Goal: Task Accomplishment & Management: Complete application form

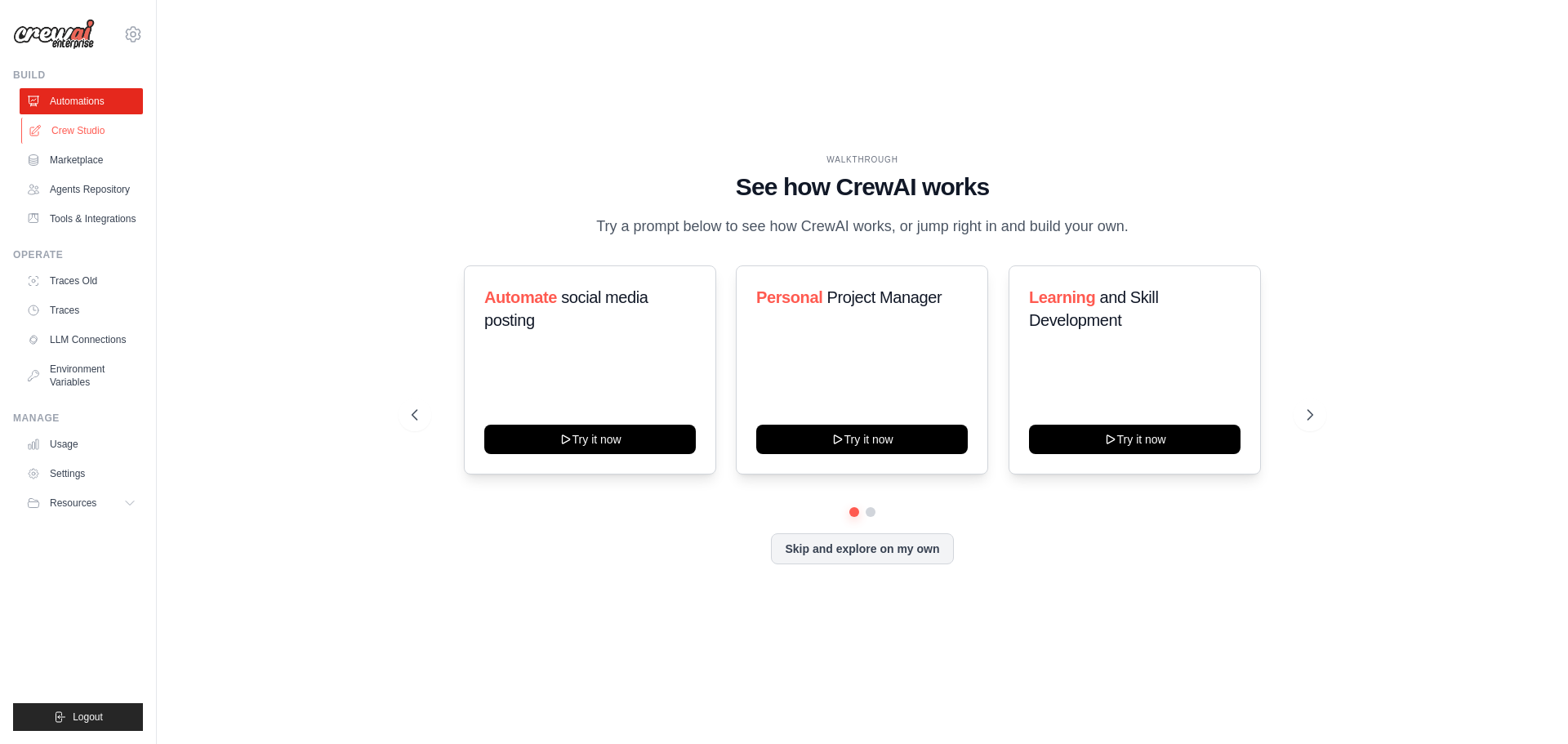
click at [80, 133] on link "Crew Studio" at bounding box center [82, 130] width 123 height 26
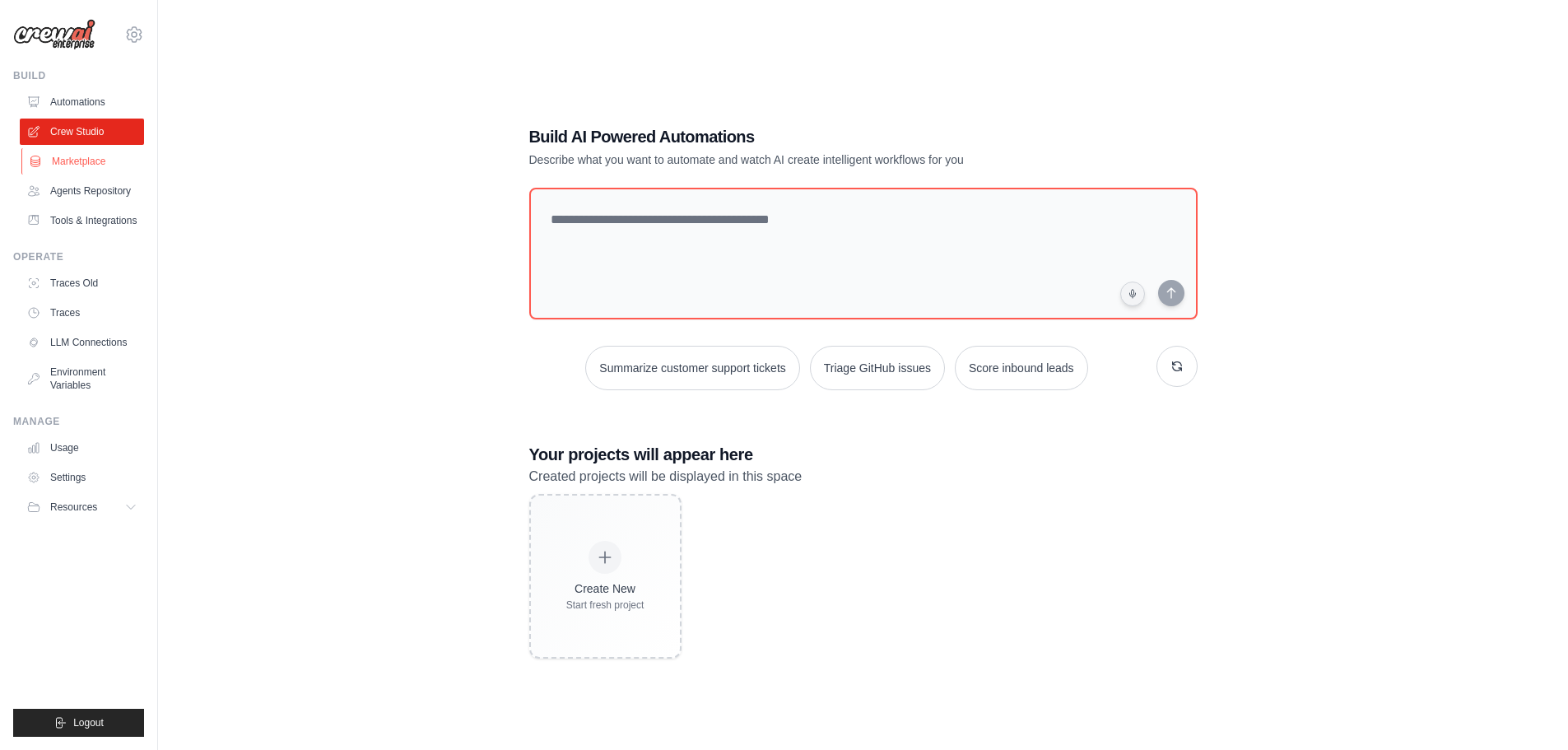
click at [123, 168] on link "Marketplace" at bounding box center [83, 161] width 124 height 26
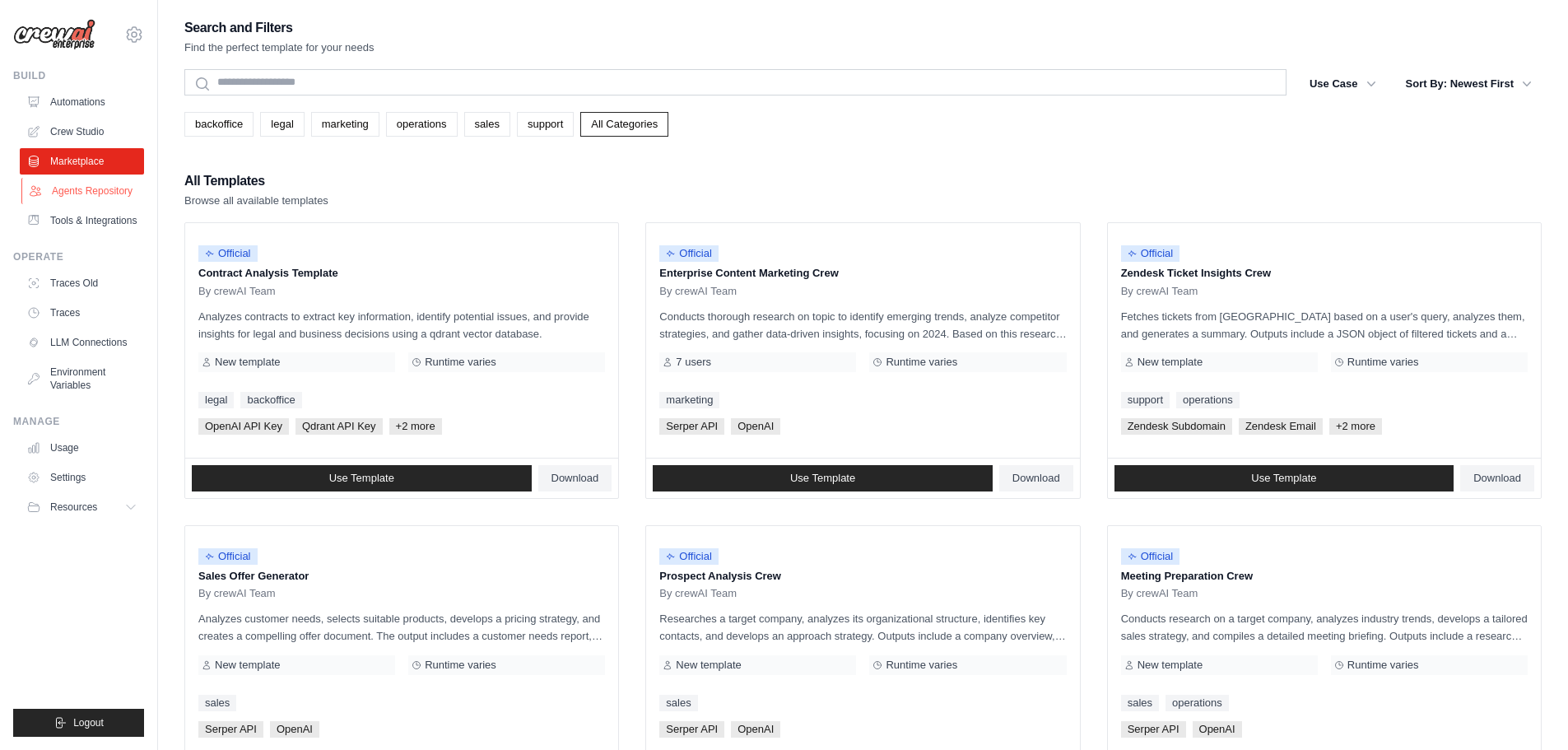
click at [119, 203] on link "Agents Repository" at bounding box center [83, 190] width 124 height 26
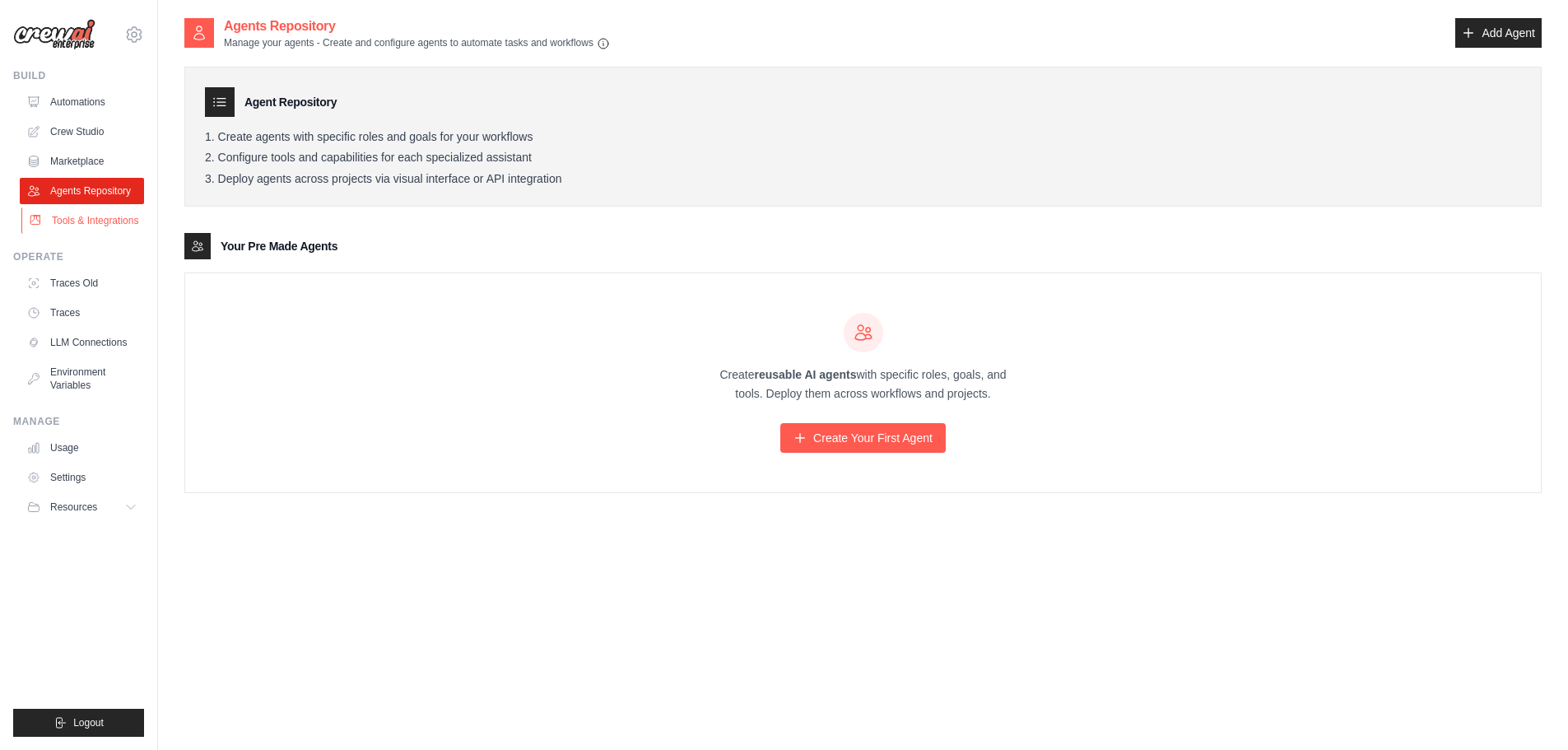
click at [98, 233] on link "Tools & Integrations" at bounding box center [83, 221] width 124 height 26
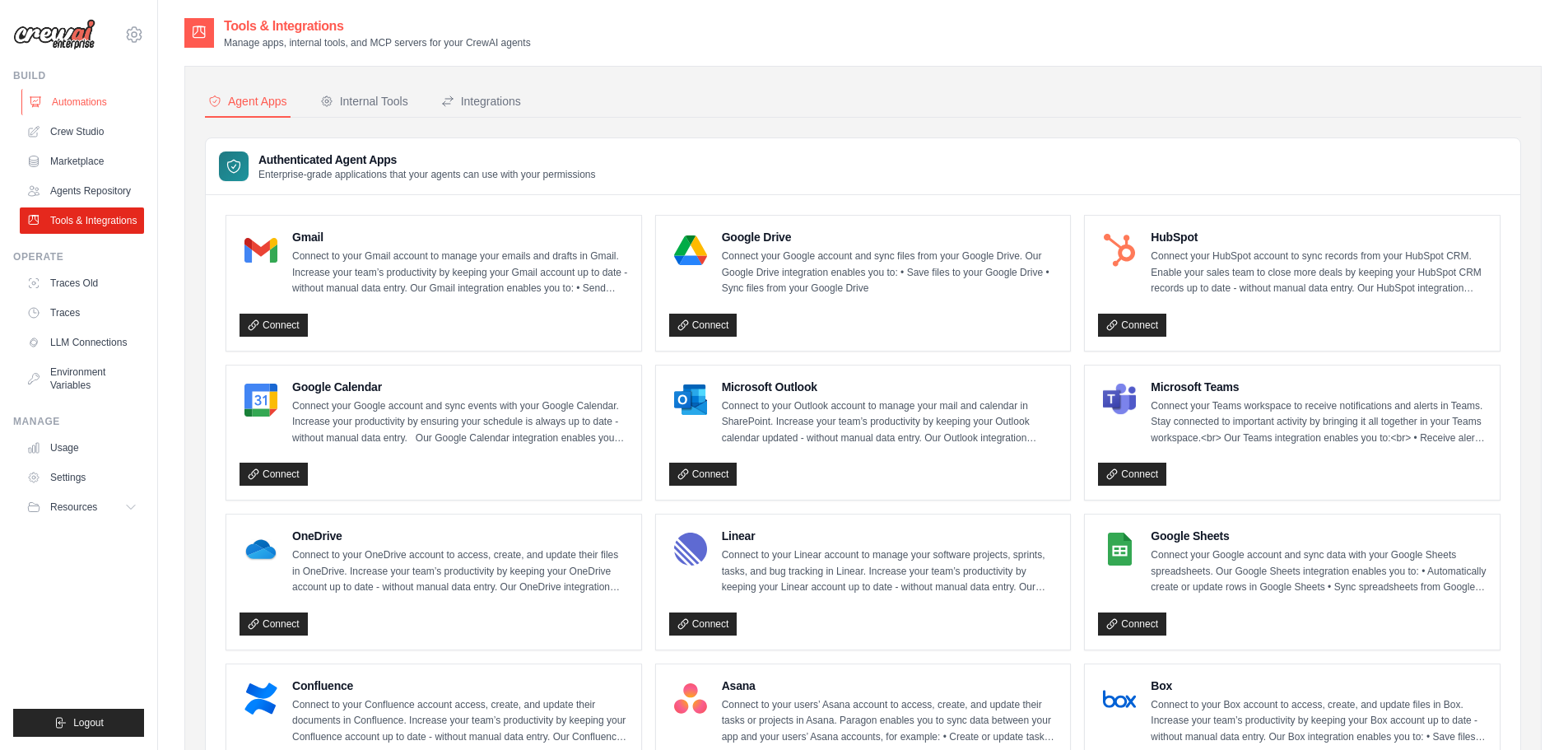
click at [84, 102] on link "Automations" at bounding box center [83, 102] width 124 height 26
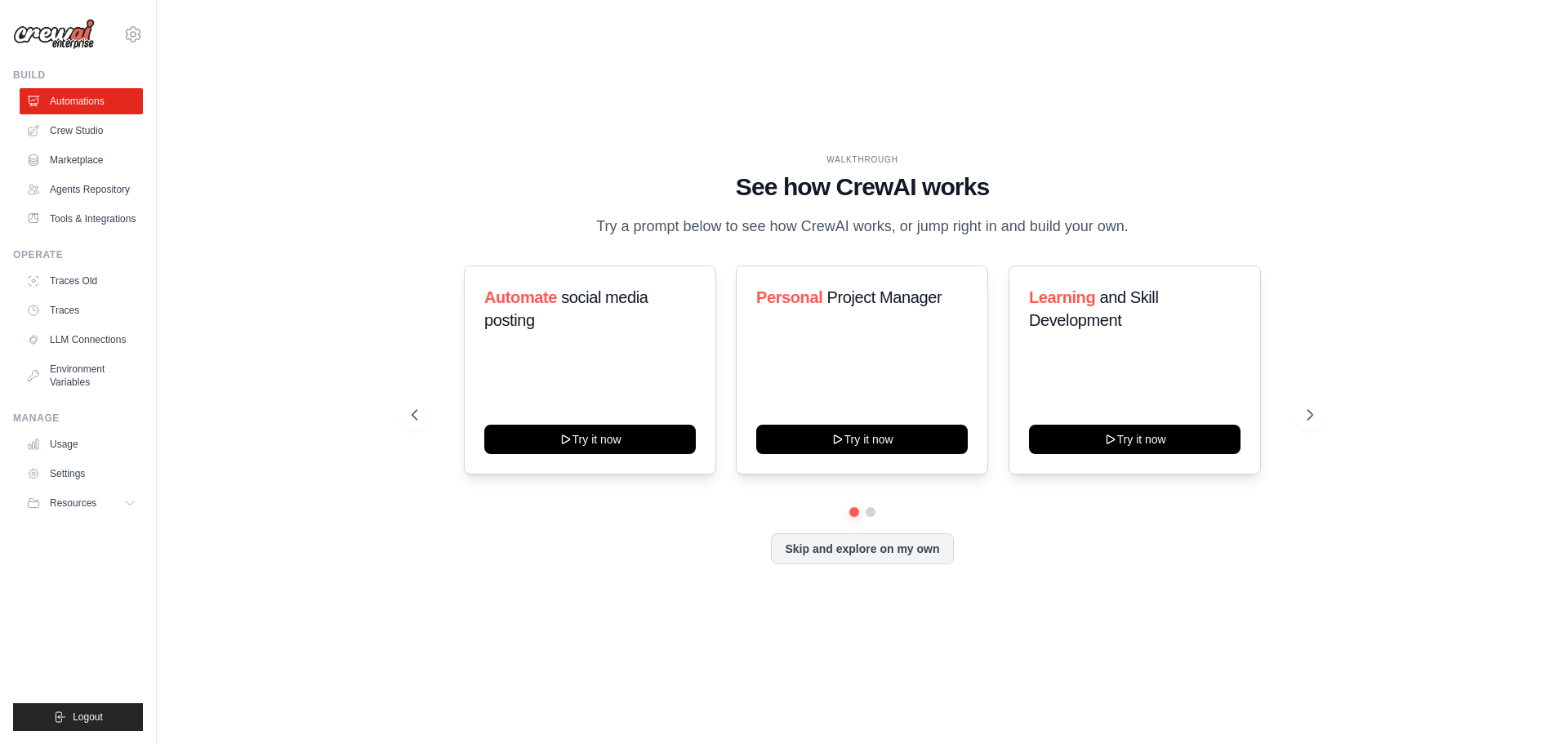
click at [885, 177] on h1 "See how CrewAI works" at bounding box center [862, 187] width 902 height 30
click at [684, 154] on div "WALKTHROUGH" at bounding box center [862, 160] width 902 height 13
drag, startPoint x: 715, startPoint y: 160, endPoint x: 1023, endPoint y: 240, distance: 318.2
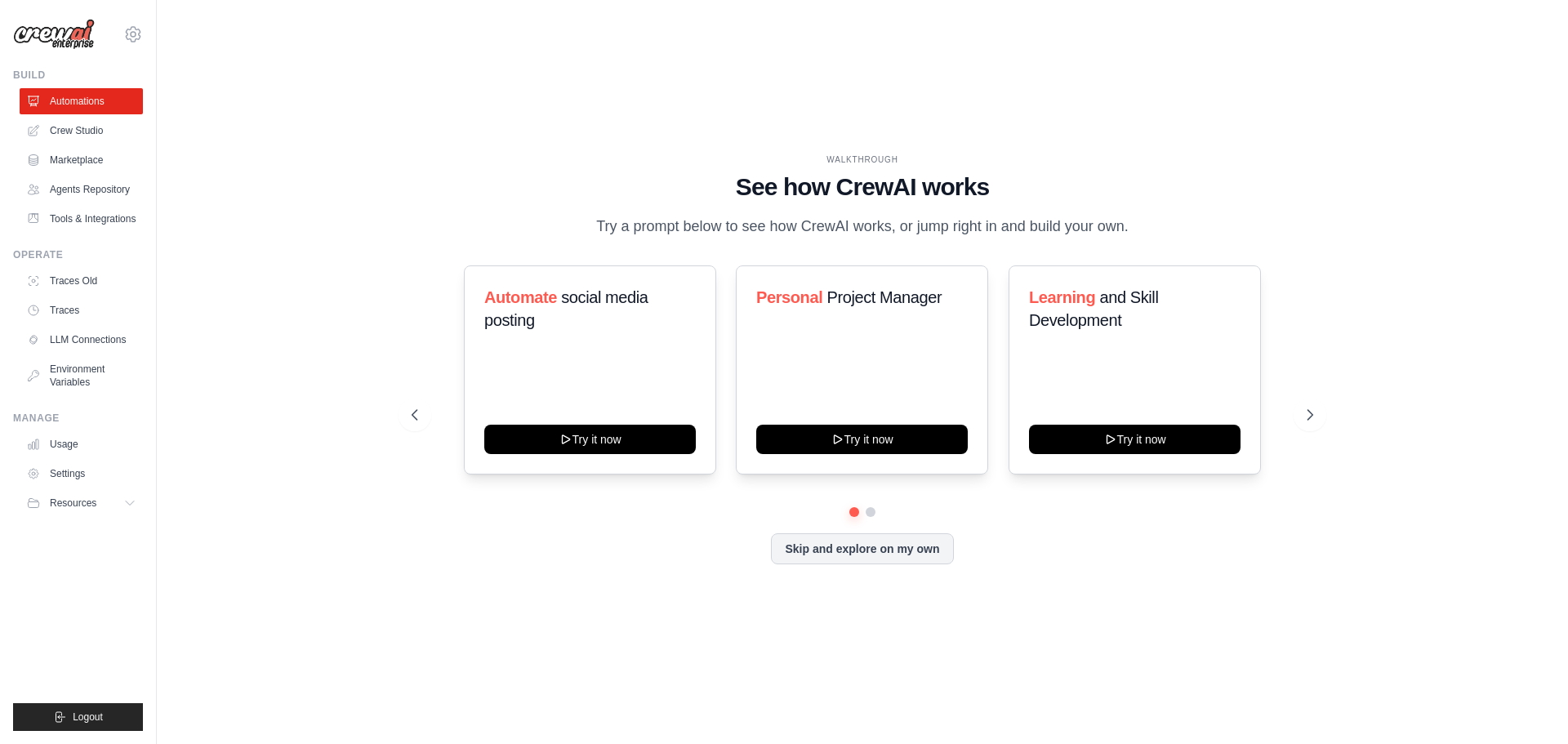
click at [1023, 239] on div "WALKTHROUGH See how [PERSON_NAME] works Try a prompt below to see how [PERSON_N…" at bounding box center [862, 196] width 902 height 85
click at [1023, 239] on p "Try a prompt below to see how CrewAI works, or jump right in and build your own." at bounding box center [862, 226] width 549 height 24
click at [845, 181] on h1 "See how CrewAI works" at bounding box center [862, 187] width 902 height 30
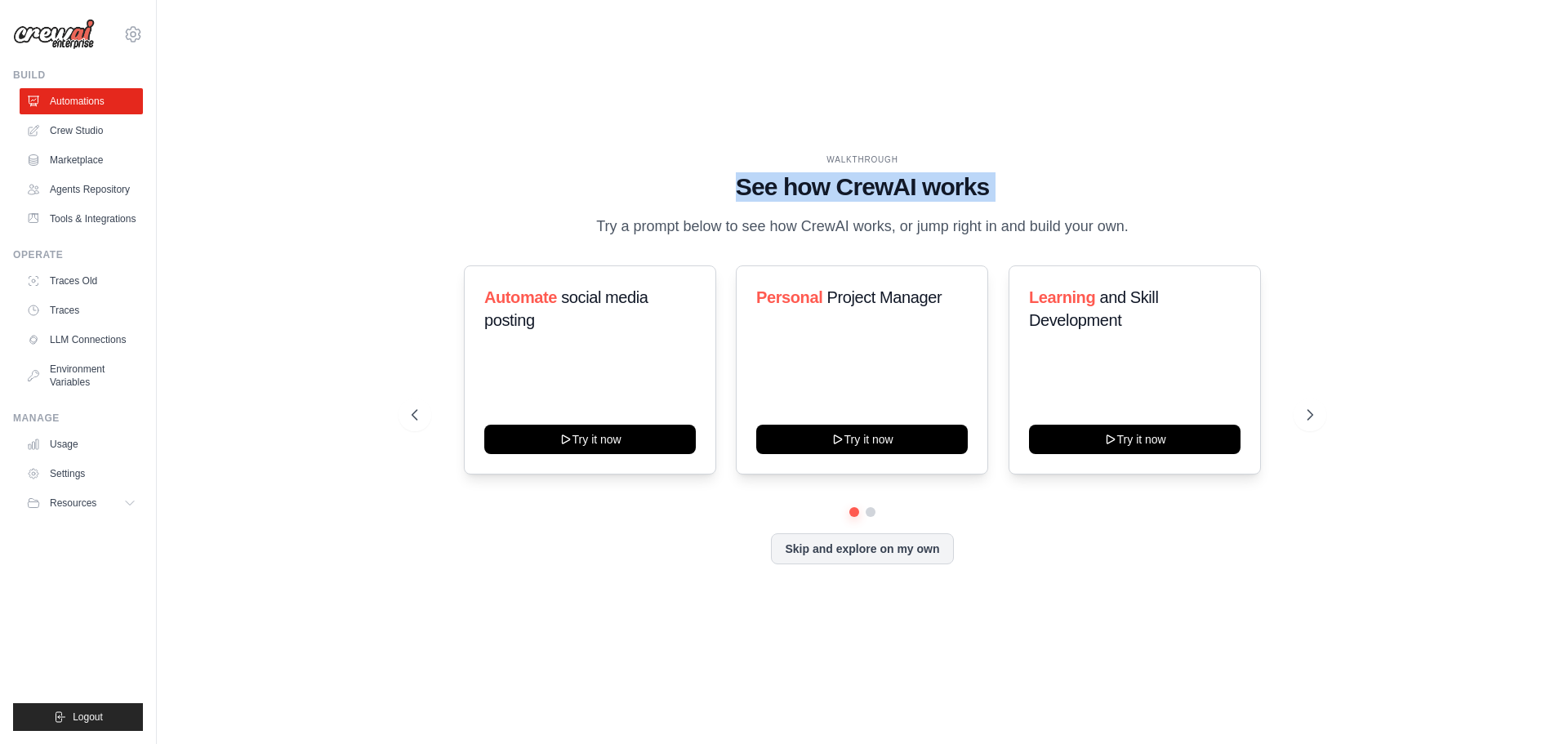
click at [845, 181] on h1 "See how CrewAI works" at bounding box center [862, 187] width 902 height 30
click at [113, 166] on link "Marketplace" at bounding box center [82, 160] width 123 height 26
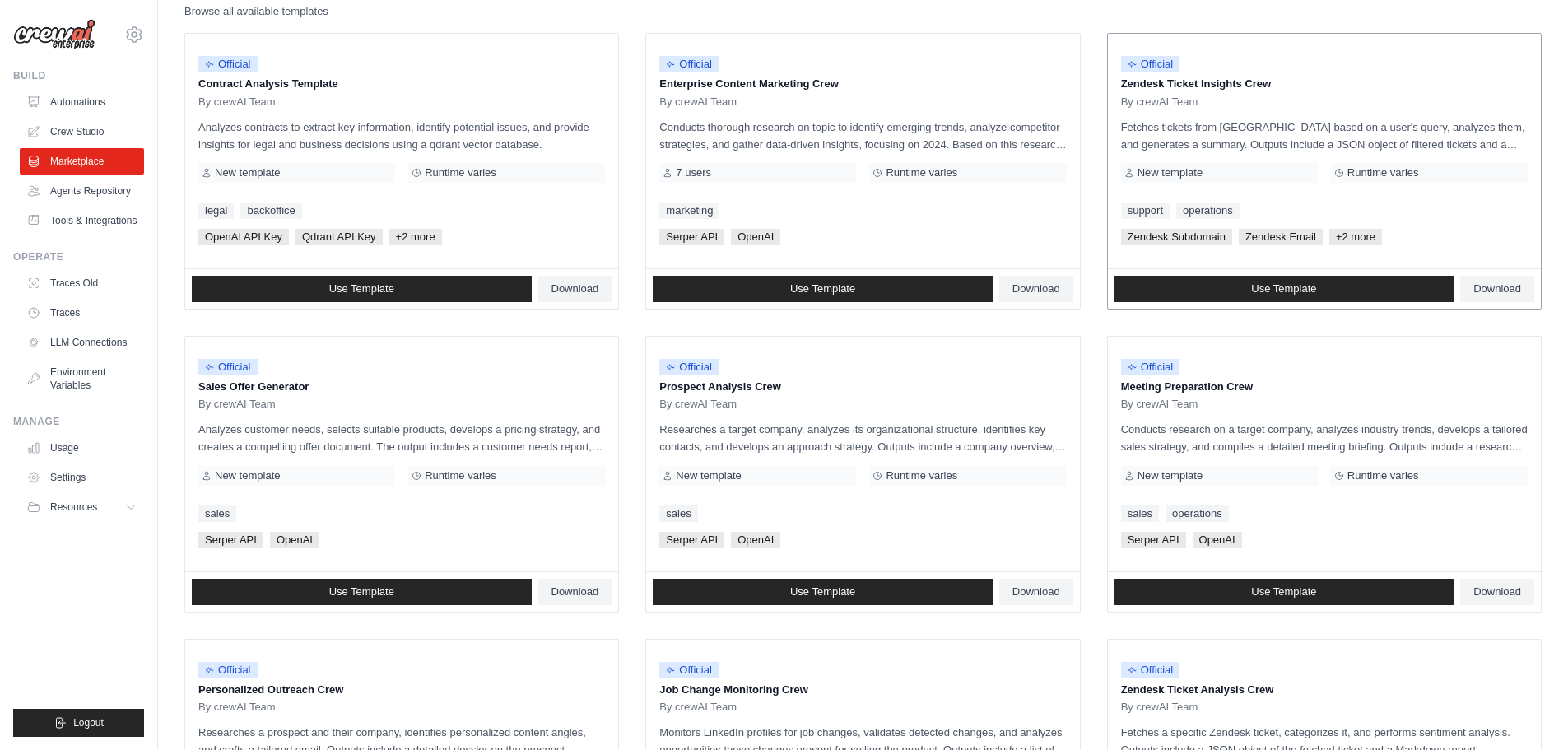
scroll to position [247, 0]
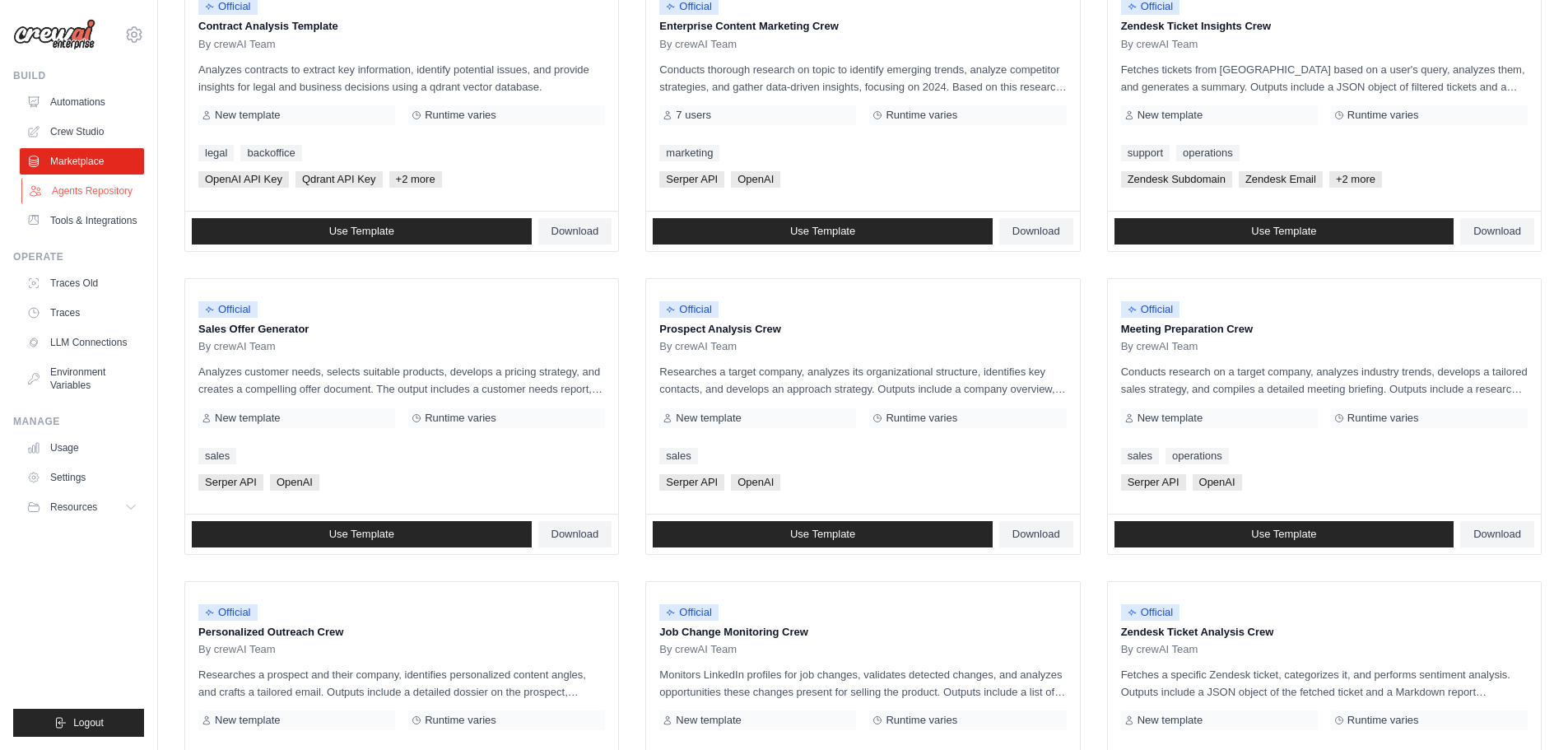
click at [101, 194] on link "Agents Repository" at bounding box center [83, 190] width 124 height 26
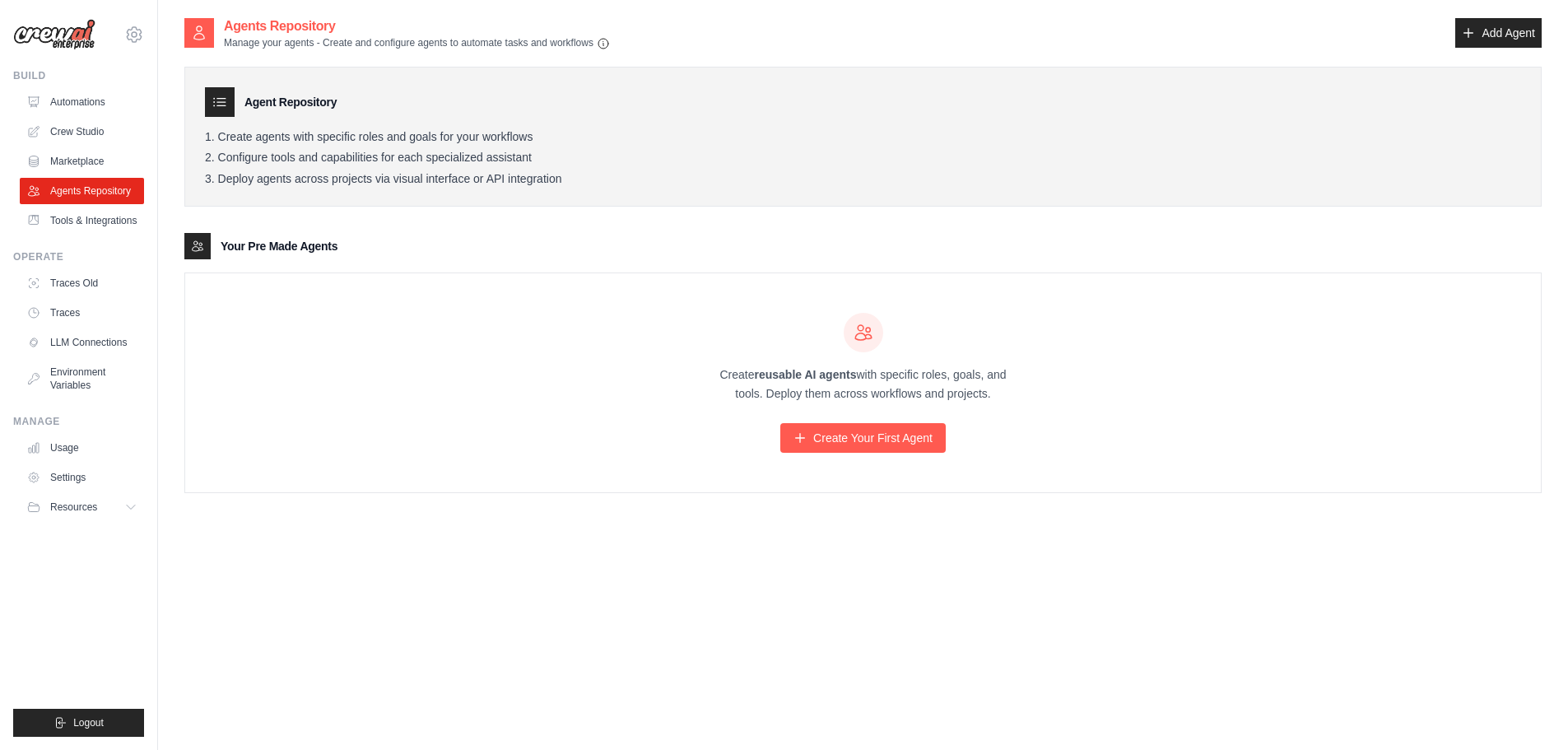
click at [367, 145] on ol "Create agents with specific roles and goals for your workflows Configure tools …" at bounding box center [863, 159] width 1316 height 57
click at [367, 140] on li "Create agents with specific roles and goals for your workflows" at bounding box center [863, 138] width 1316 height 15
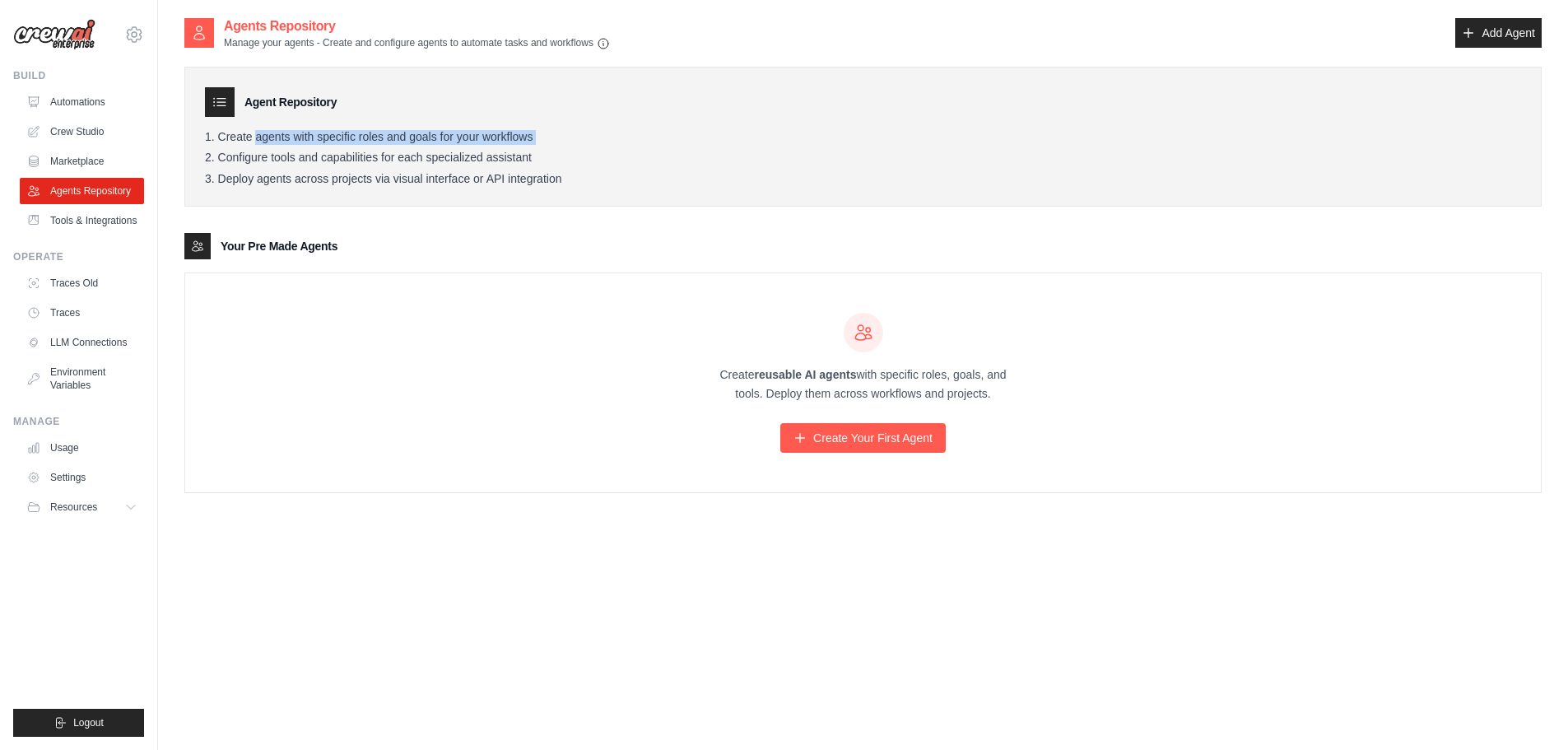
click at [367, 140] on li "Create agents with specific roles and goals for your workflows" at bounding box center [863, 138] width 1316 height 15
click at [1462, 29] on icon at bounding box center [1469, 33] width 13 height 13
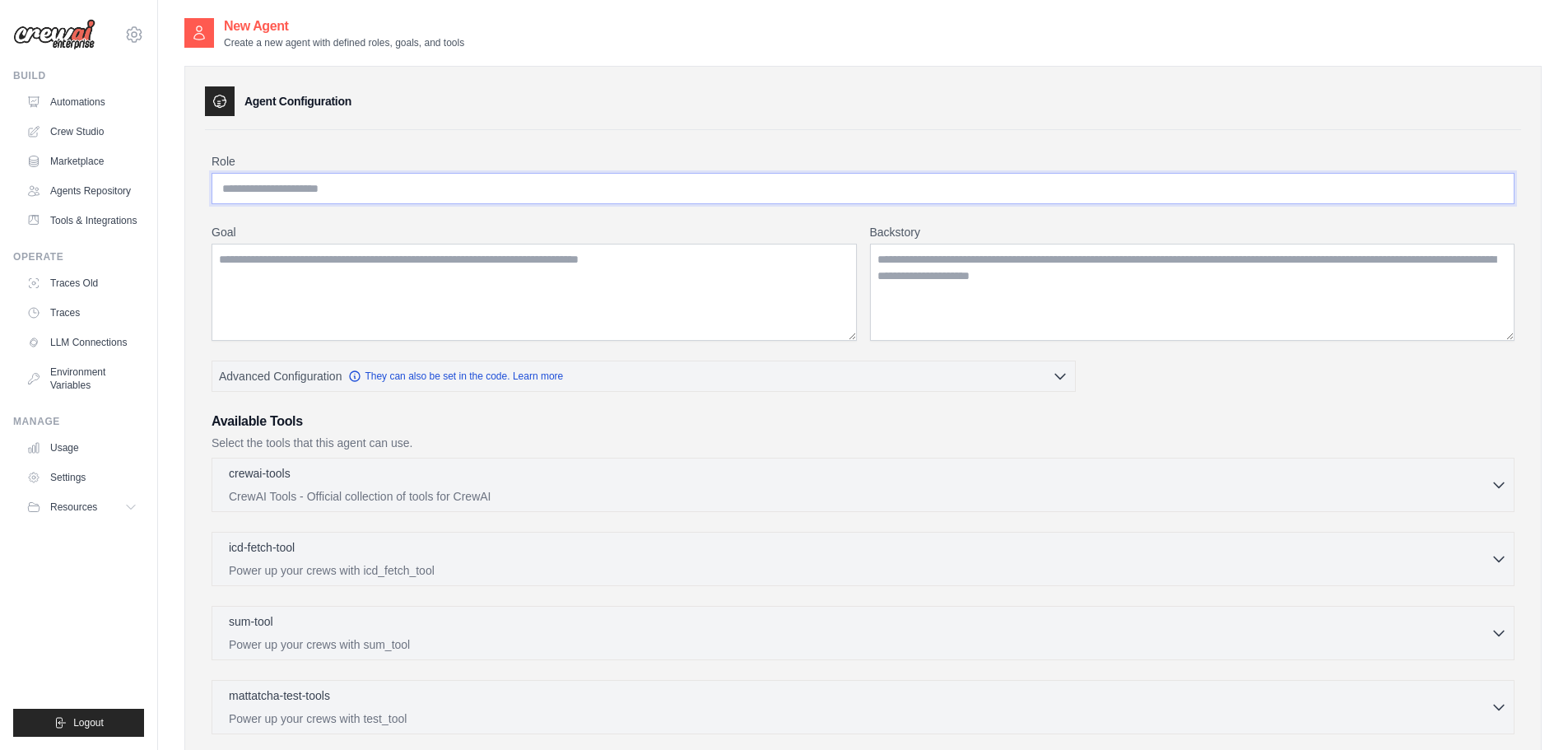
click at [637, 193] on input "Role" at bounding box center [862, 189] width 1303 height 31
click at [245, 46] on p "Create a new agent with defined roles, goals, and tools" at bounding box center [345, 43] width 241 height 13
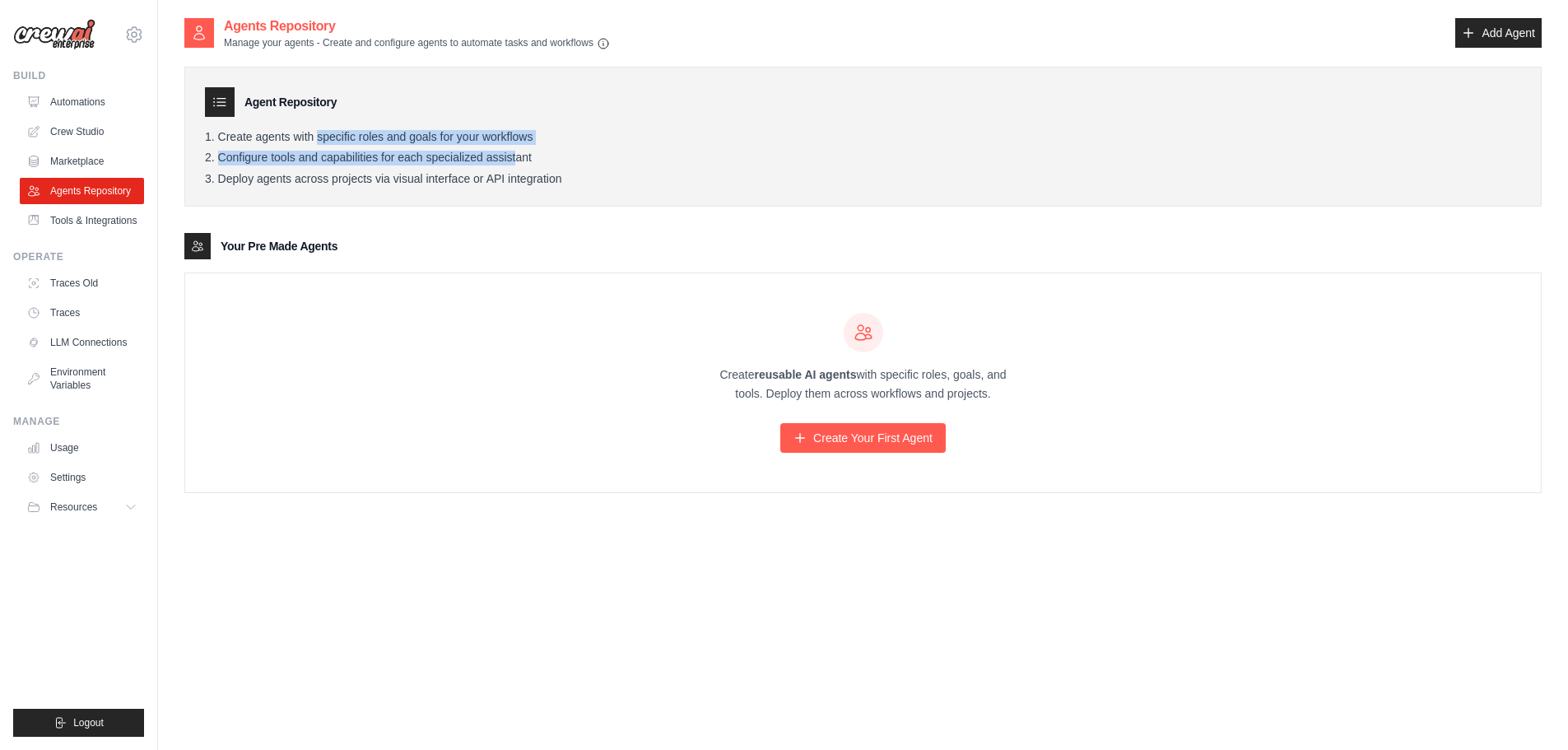
drag, startPoint x: 289, startPoint y: 140, endPoint x: 502, endPoint y: 147, distance: 213.1
click at [502, 147] on ol "Create agents with specific roles and goals for your workflows Configure tools …" at bounding box center [863, 159] width 1316 height 57
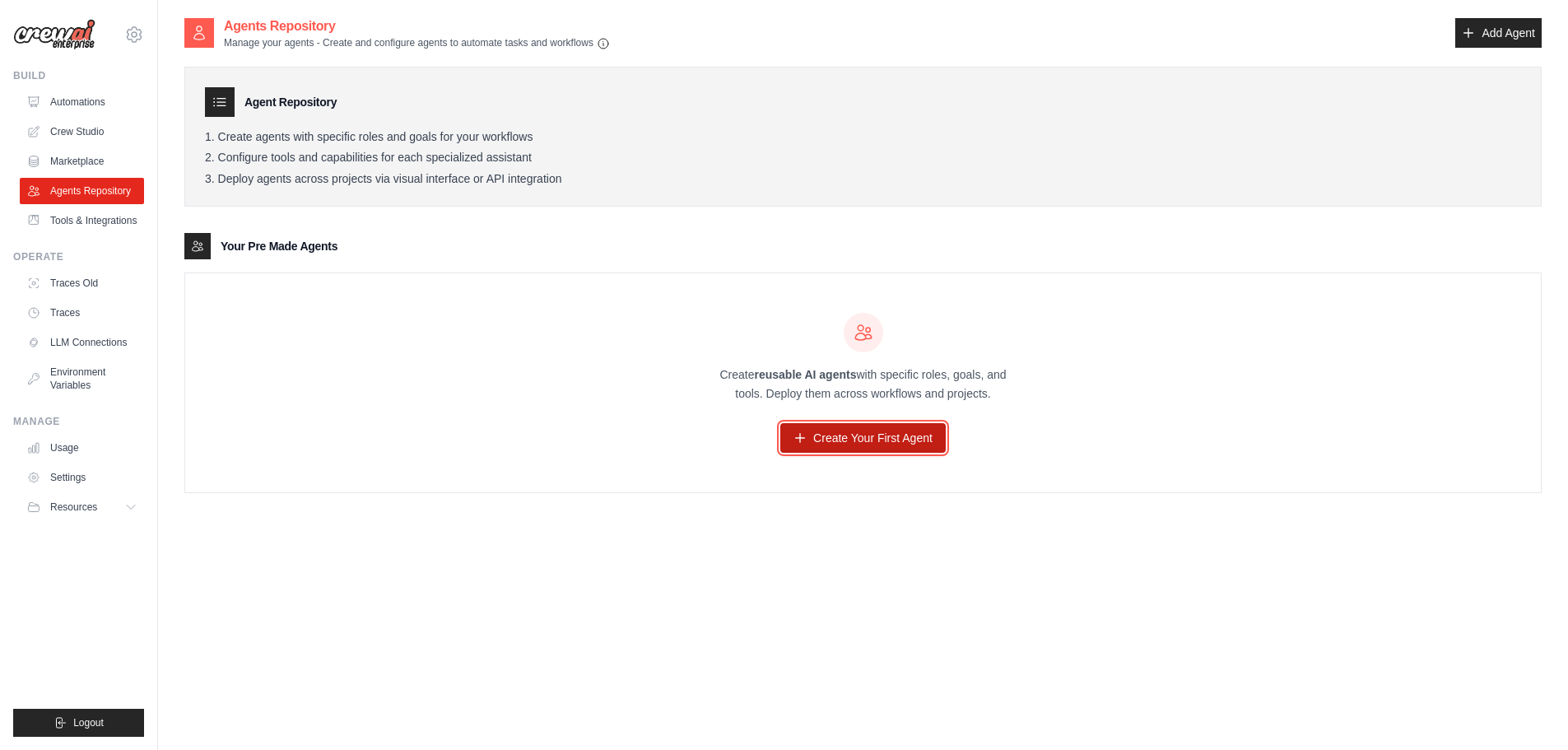
click at [820, 436] on link "Create Your First Agent" at bounding box center [863, 437] width 166 height 30
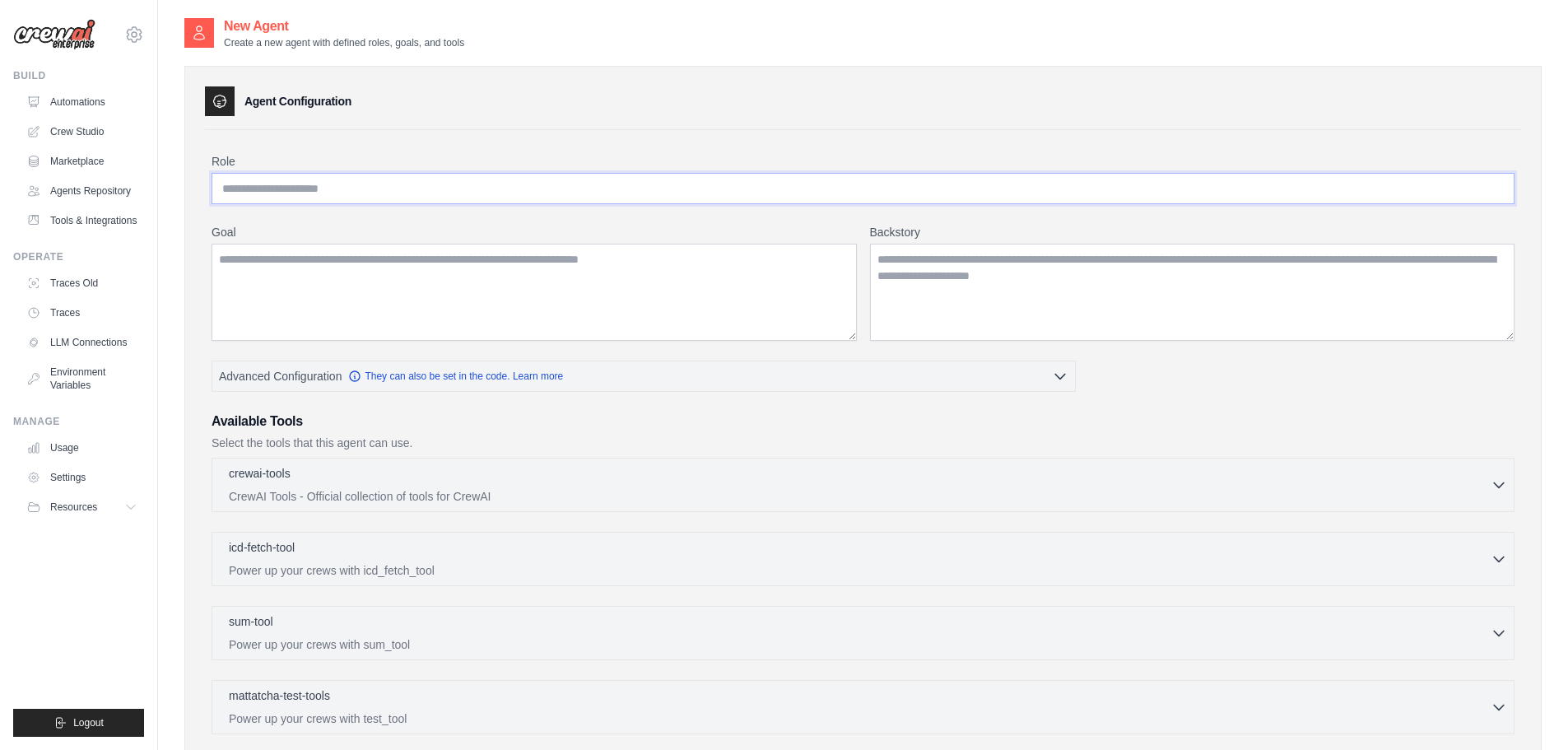
click at [471, 174] on input "Role" at bounding box center [862, 189] width 1303 height 31
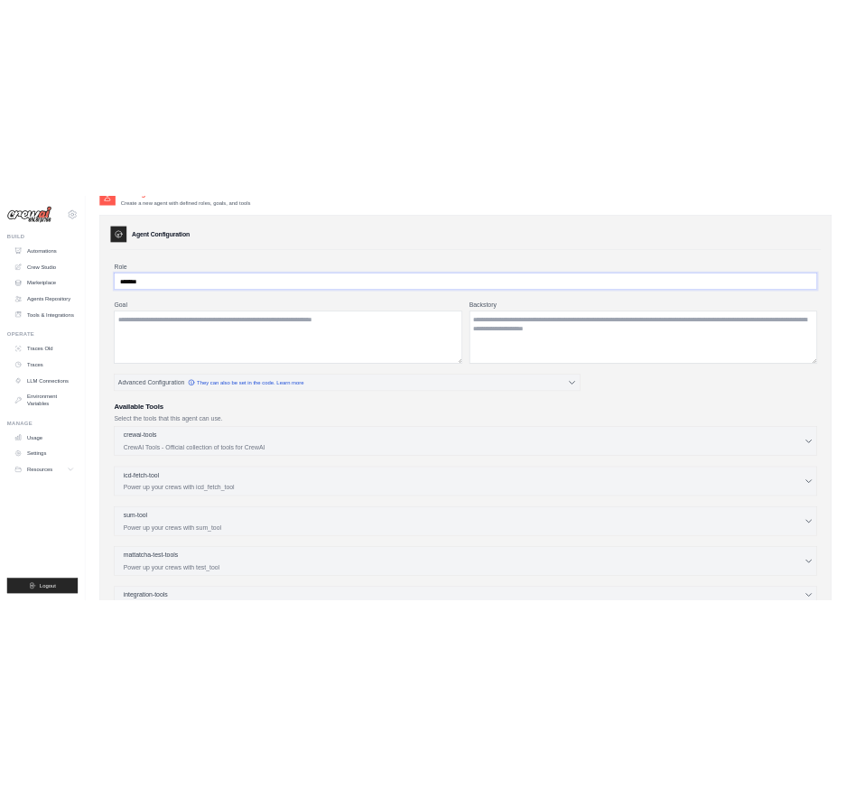
scroll to position [13, 0]
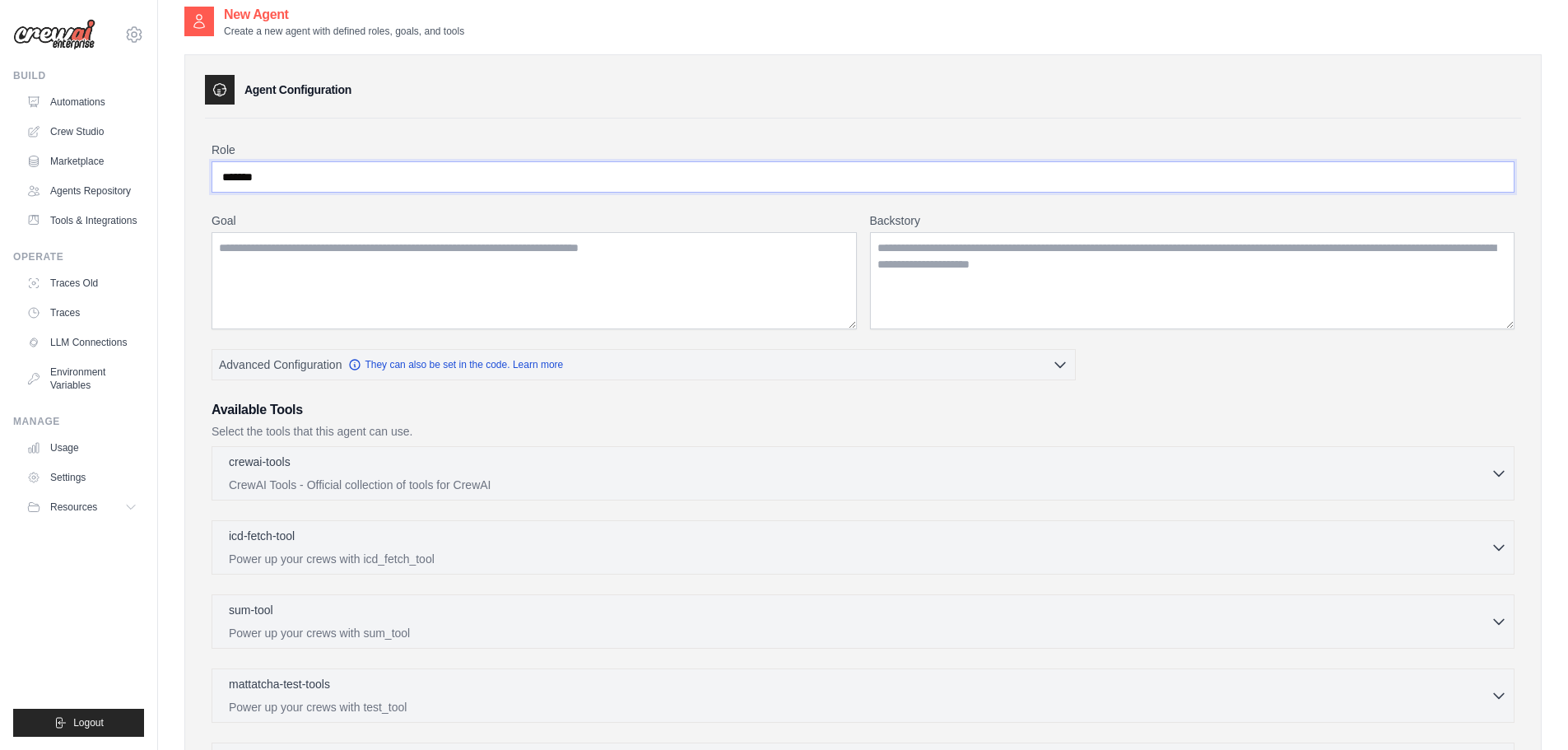
type input "*******"
click at [80, 37] on img at bounding box center [54, 35] width 82 height 31
click at [140, 35] on icon at bounding box center [134, 35] width 20 height 20
